Goal: Information Seeking & Learning: Understand process/instructions

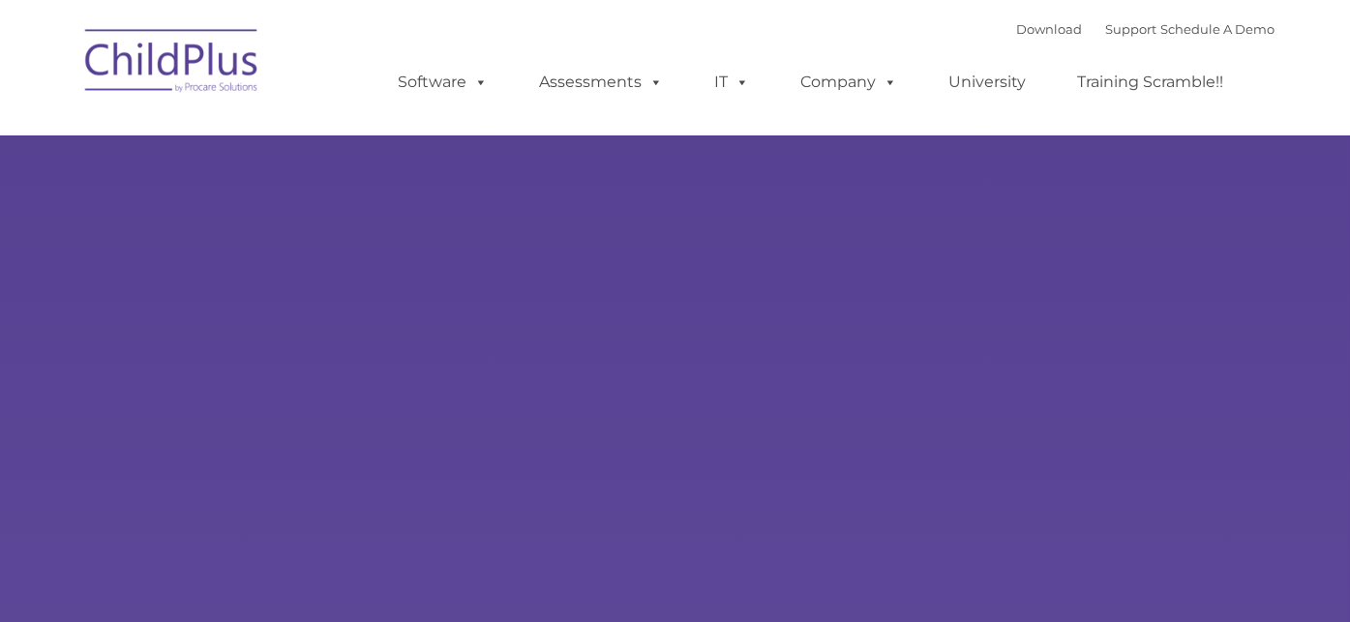
select select "MEDIUM"
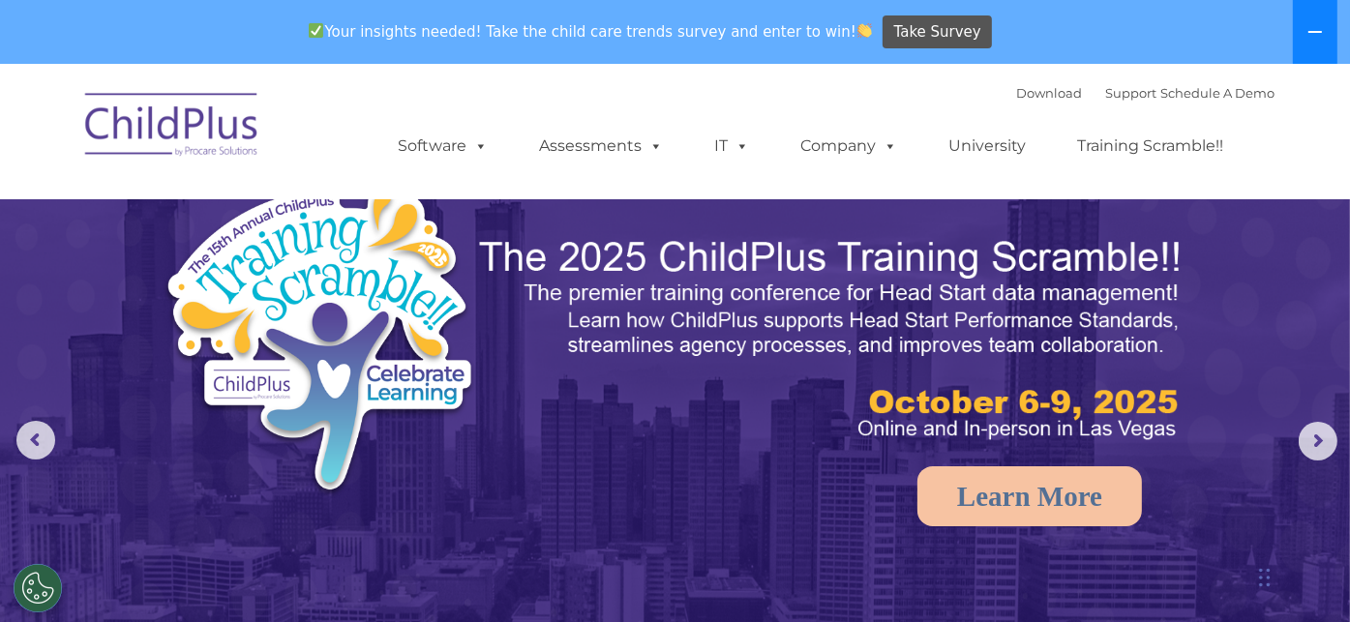
click at [1320, 28] on icon at bounding box center [1315, 31] width 15 height 15
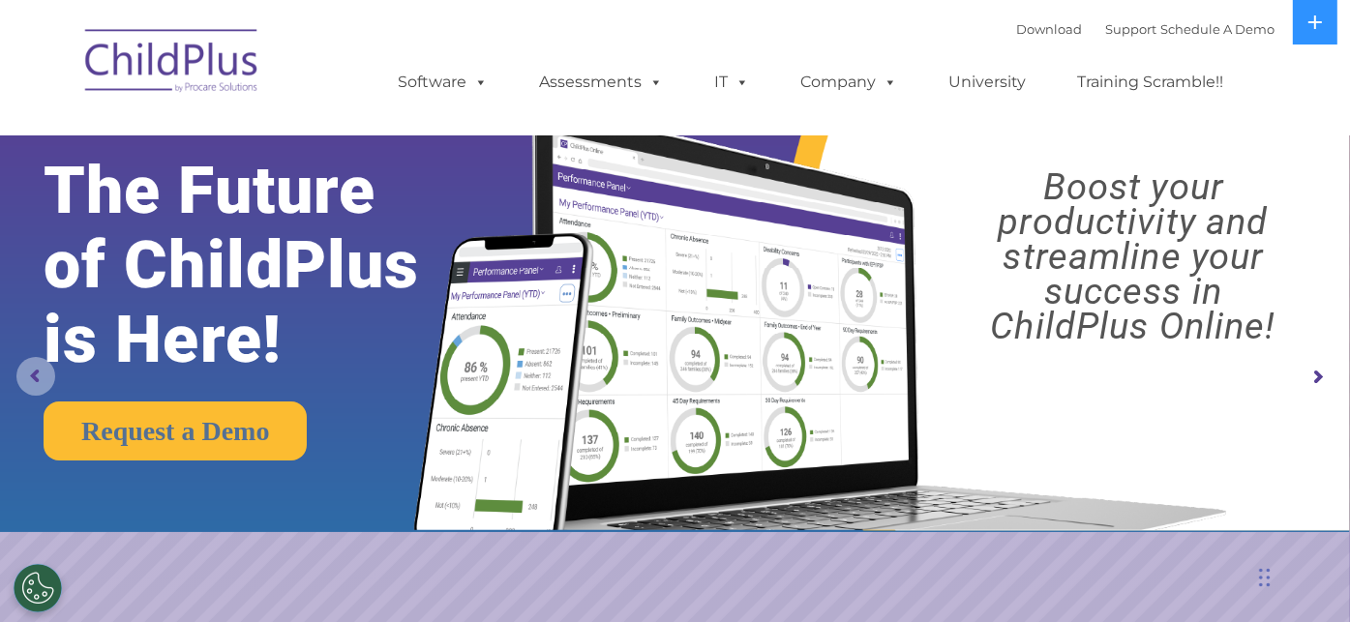
click at [41, 361] on rs-arrow at bounding box center [35, 376] width 39 height 39
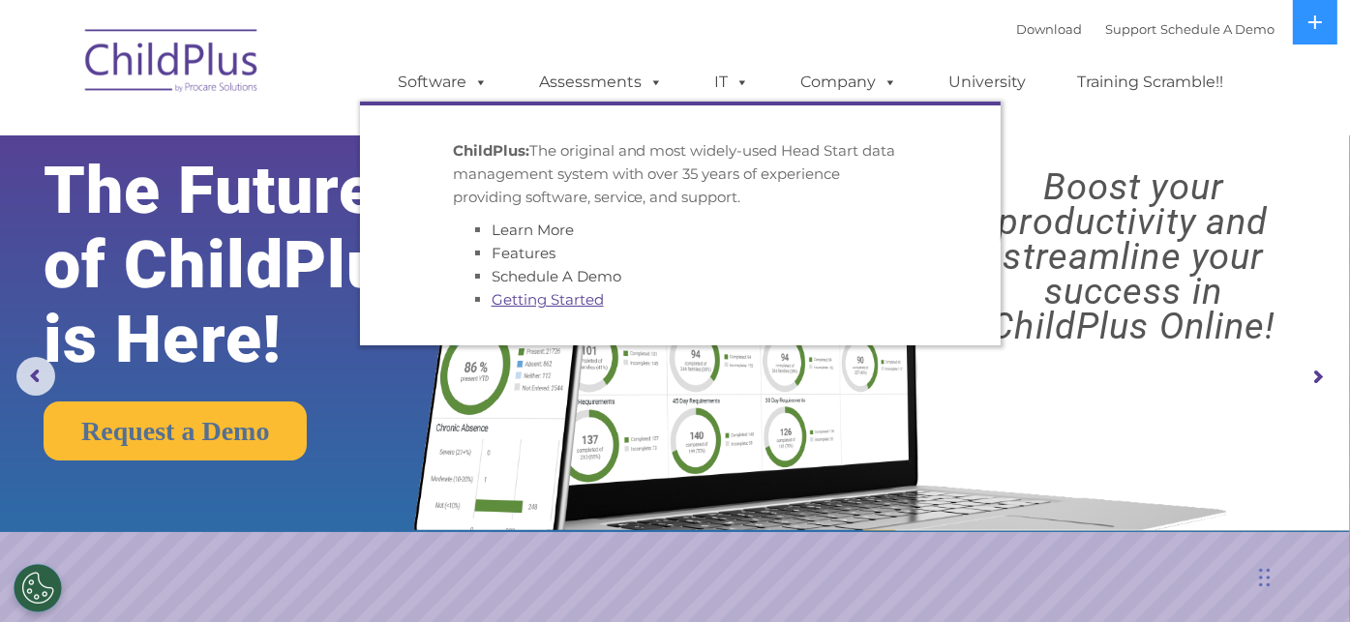
click at [537, 303] on link "Getting Started" at bounding box center [548, 299] width 112 height 18
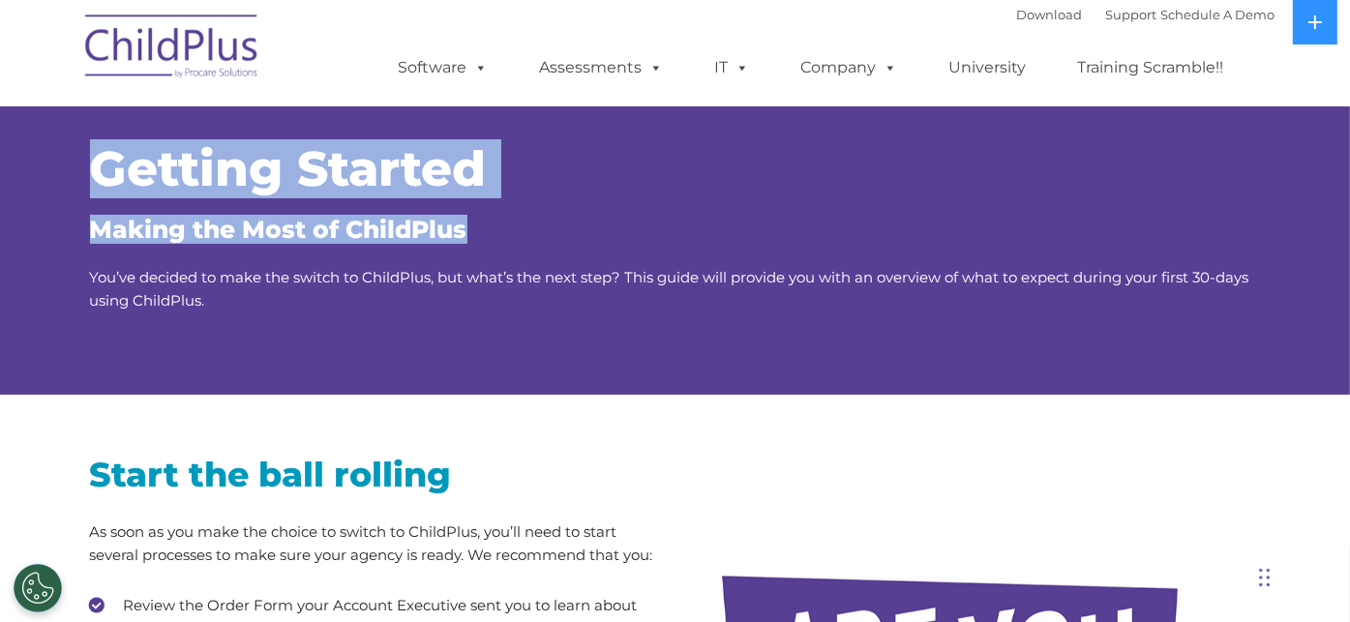
drag, startPoint x: 1347, startPoint y: 96, endPoint x: 1341, endPoint y: 216, distance: 120.2
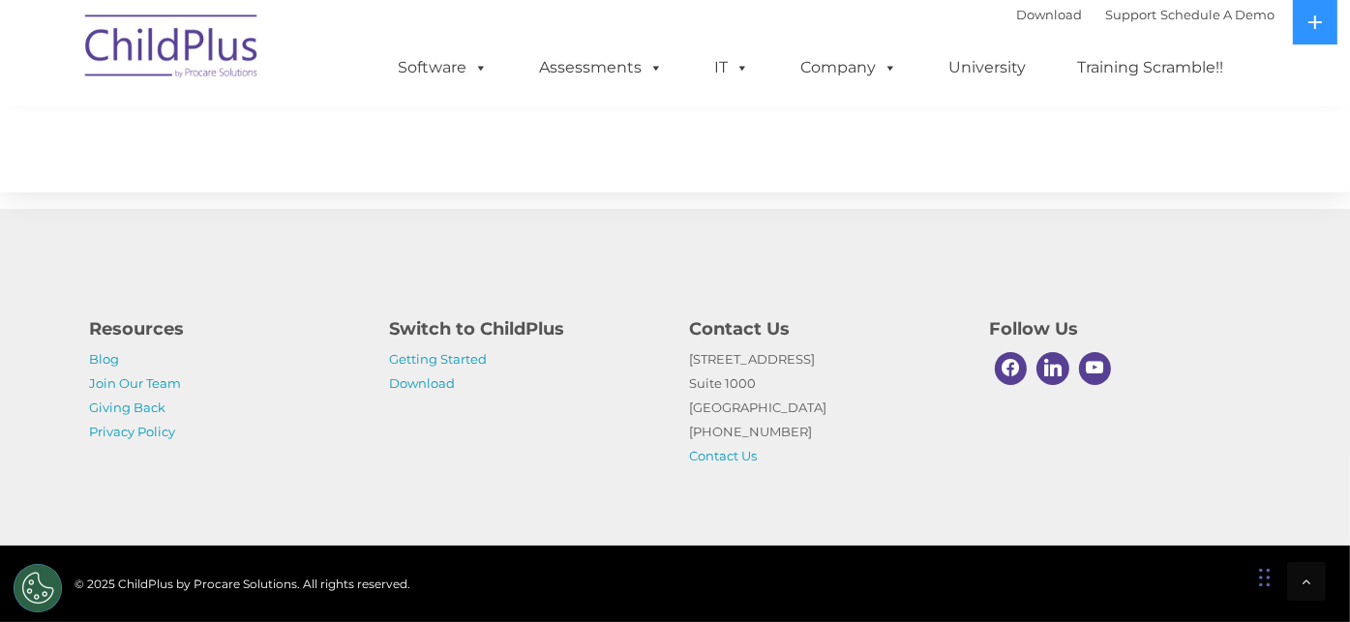
scroll to position [3137, 0]
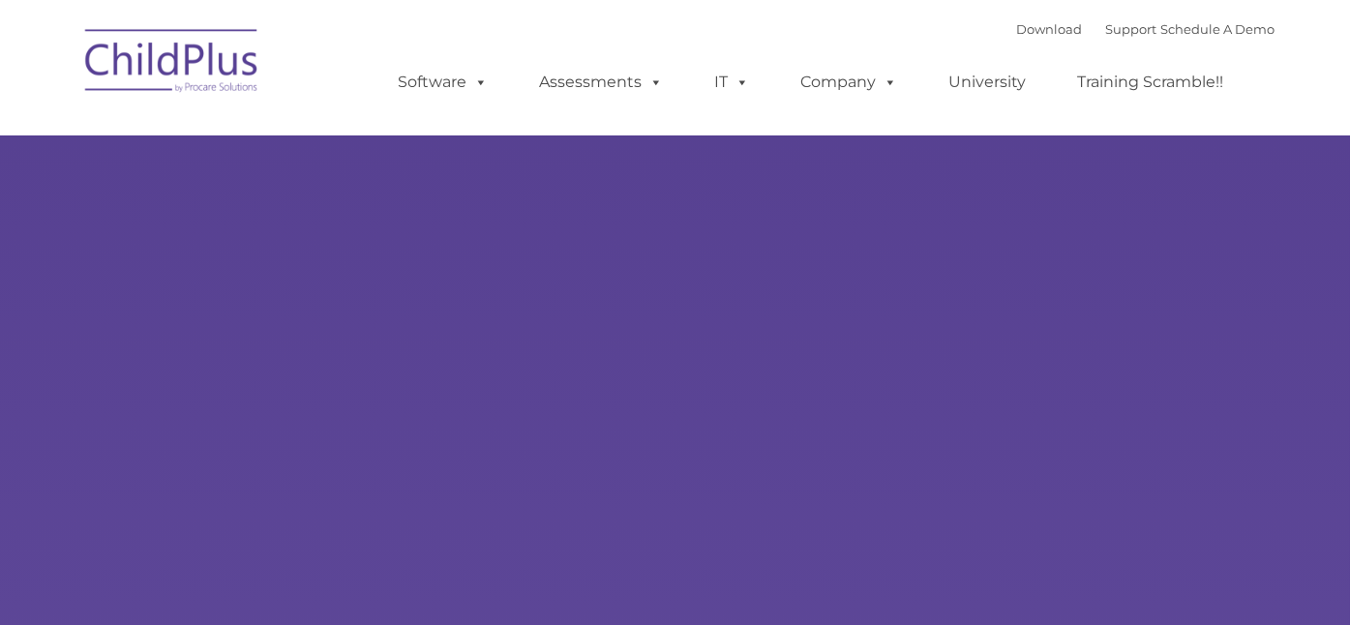
select select "MEDIUM"
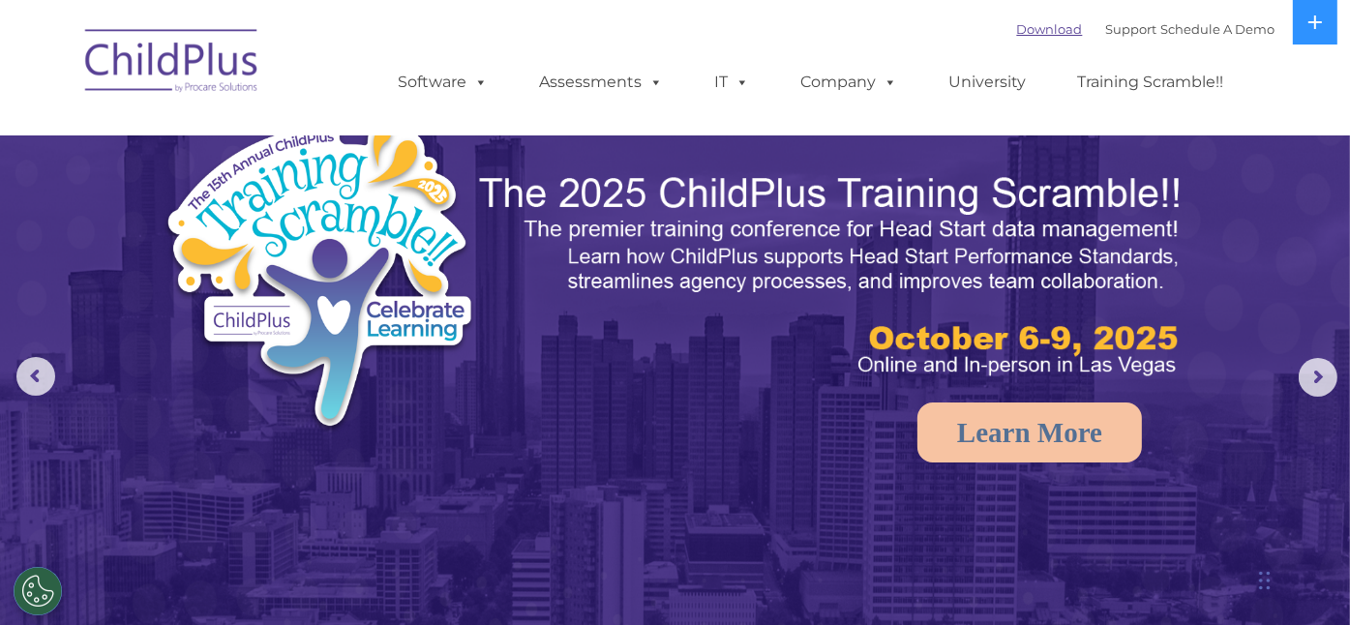
click at [1035, 28] on link "Download" at bounding box center [1050, 28] width 66 height 15
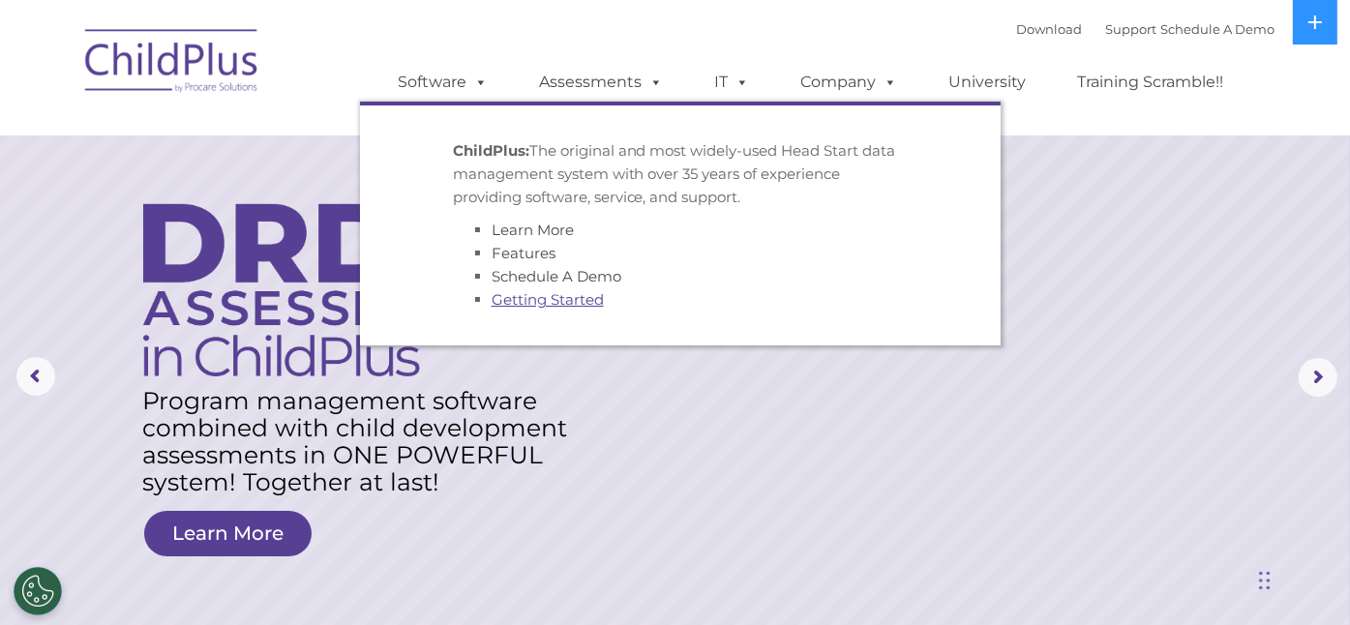
click at [530, 303] on link "Getting Started" at bounding box center [548, 299] width 112 height 18
